Goal: Task Accomplishment & Management: Use online tool/utility

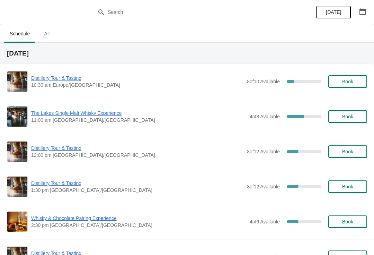
click at [70, 73] on div "Distillery Tour & Tasting 10:30 am Europe/London 8 of 10 Available 20 % Book" at bounding box center [187, 81] width 360 height 21
click at [68, 81] on span "Distillery Tour & Tasting" at bounding box center [137, 78] width 212 height 7
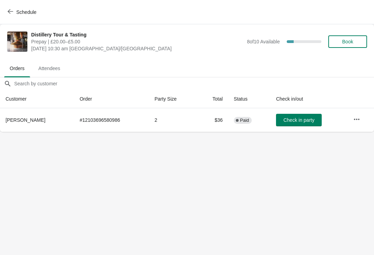
click at [296, 122] on span "Check in party" at bounding box center [299, 120] width 31 height 6
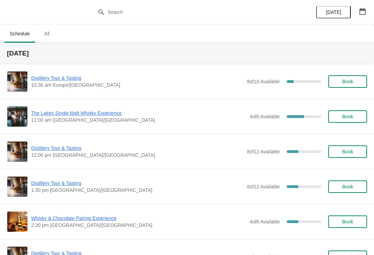
click at [111, 108] on div "The Lakes Single Malt Whisky Experience 11:00 am [GEOGRAPHIC_DATA]/[GEOGRAPHIC_…" at bounding box center [187, 116] width 360 height 21
click at [97, 113] on span "The Lakes Single Malt Whisky Experience" at bounding box center [138, 113] width 215 height 7
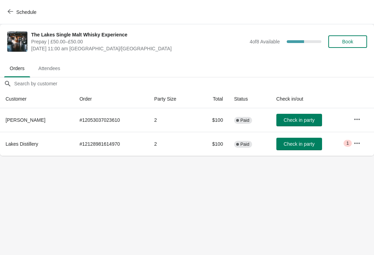
click at [358, 143] on icon "button" at bounding box center [357, 143] width 7 height 7
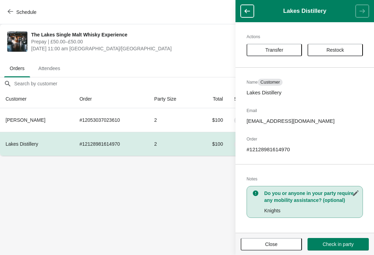
click at [284, 241] on button "Close" at bounding box center [271, 244] width 61 height 12
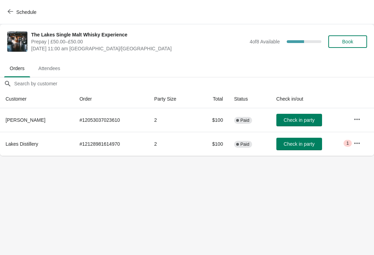
click at [307, 139] on button "Check in party" at bounding box center [300, 144] width 46 height 12
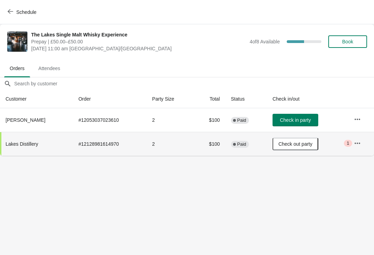
click at [308, 116] on button "Check in party" at bounding box center [296, 120] width 46 height 12
